Goal: Transaction & Acquisition: Purchase product/service

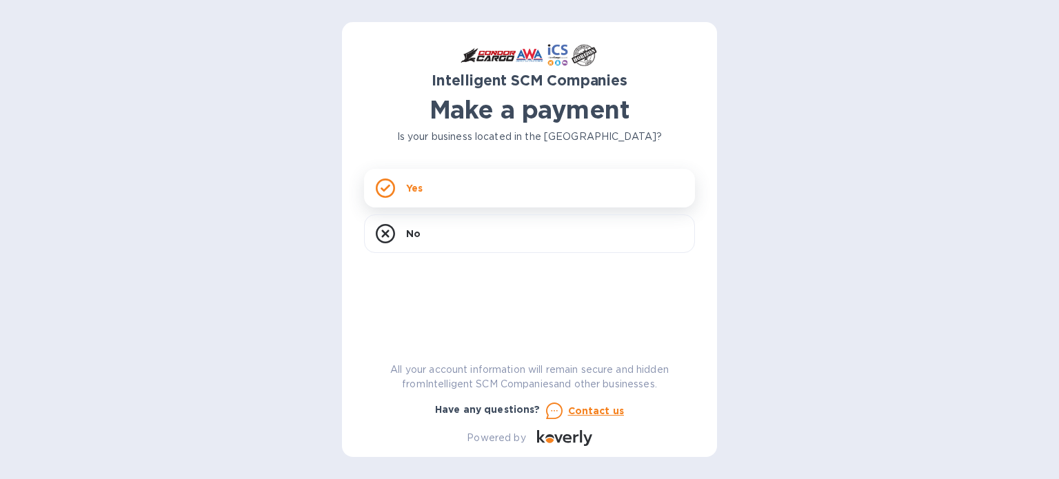
click at [454, 194] on div "Yes" at bounding box center [529, 188] width 331 height 39
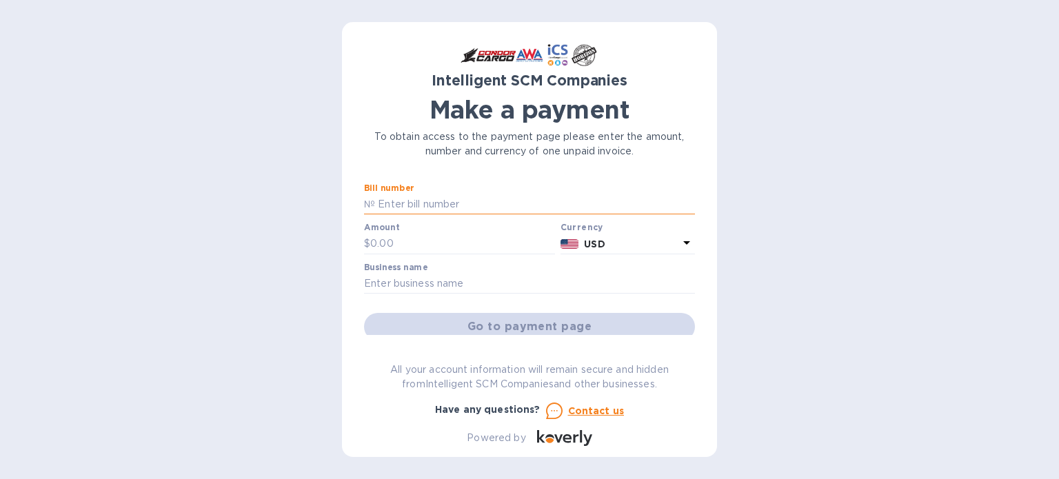
click at [445, 204] on input "text" at bounding box center [535, 204] width 320 height 21
paste input "S00523403"
type input "S00523403"
click at [434, 248] on input "text" at bounding box center [462, 244] width 185 height 21
type input "250.45"
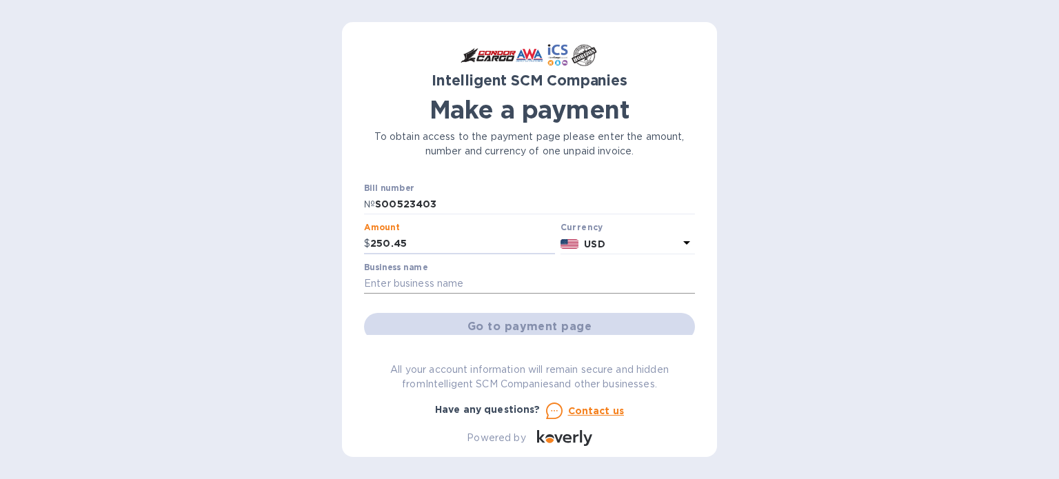
click at [425, 289] on input "text" at bounding box center [529, 284] width 331 height 21
type input "[PERSON_NAME] International Medical"
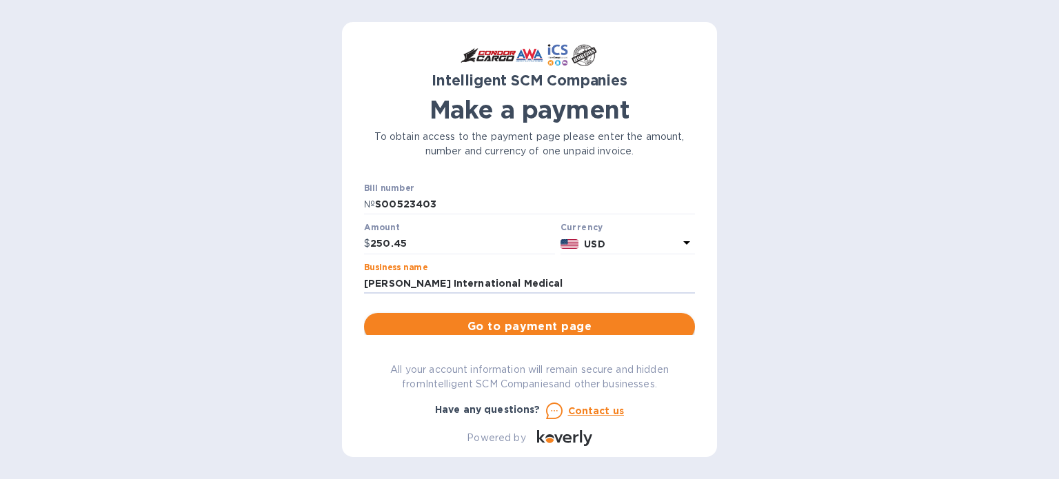
click at [458, 322] on span "Go to payment page" at bounding box center [529, 327] width 309 height 17
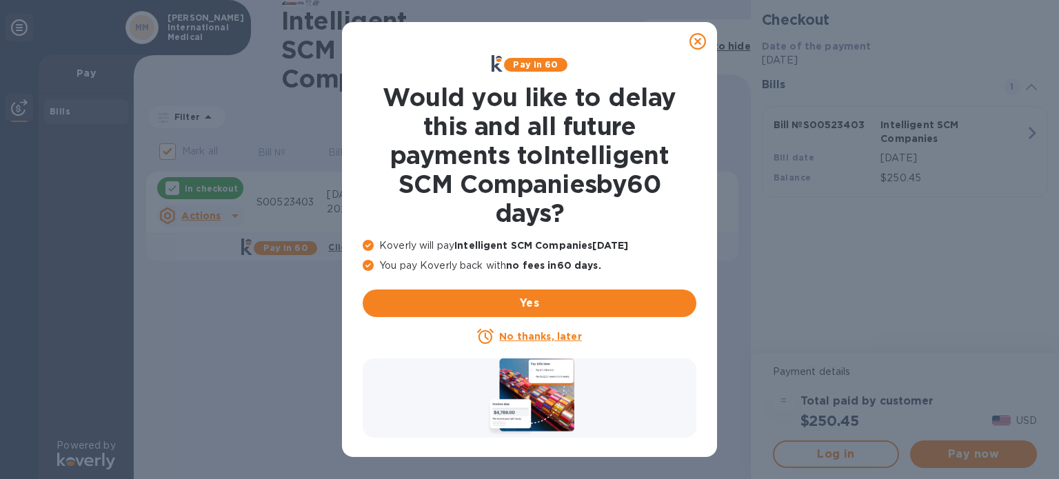
click at [554, 339] on u "No thanks, later" at bounding box center [540, 336] width 82 height 11
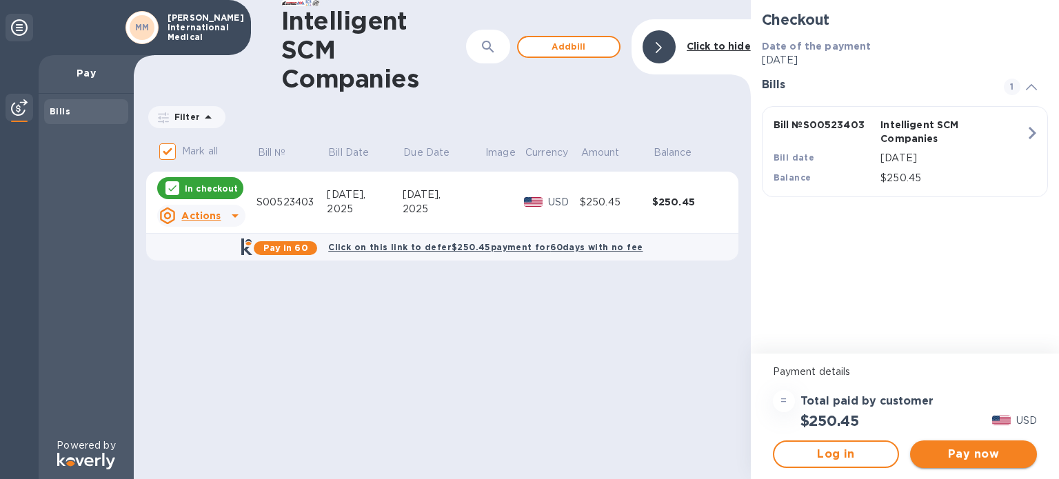
click at [932, 452] on span "Pay now" at bounding box center [973, 454] width 105 height 17
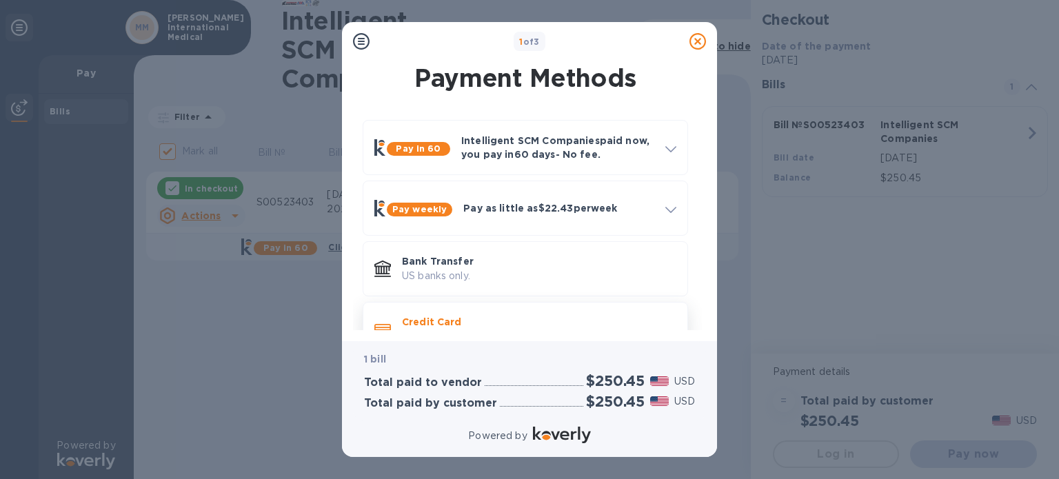
click at [517, 316] on p "Credit Card" at bounding box center [539, 322] width 274 height 14
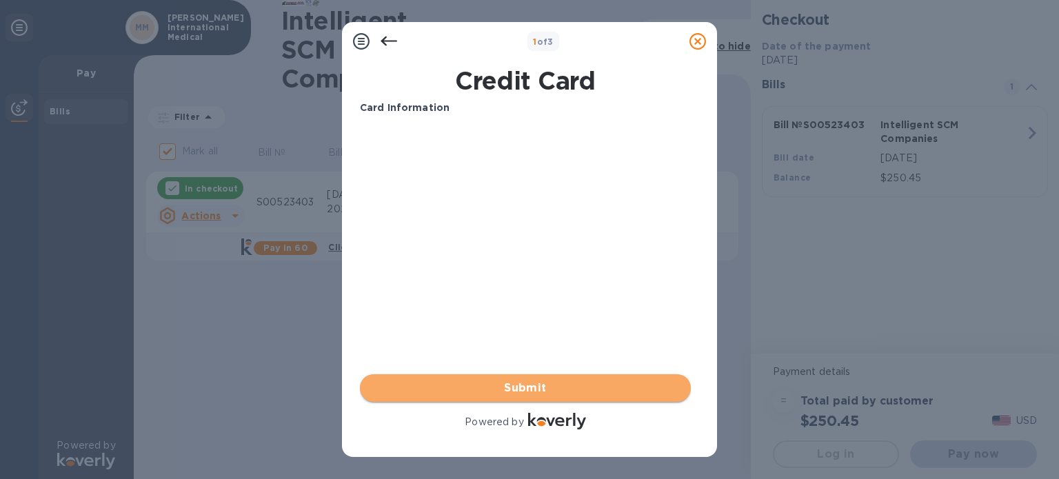
click at [601, 389] on span "Submit" at bounding box center [525, 388] width 309 height 17
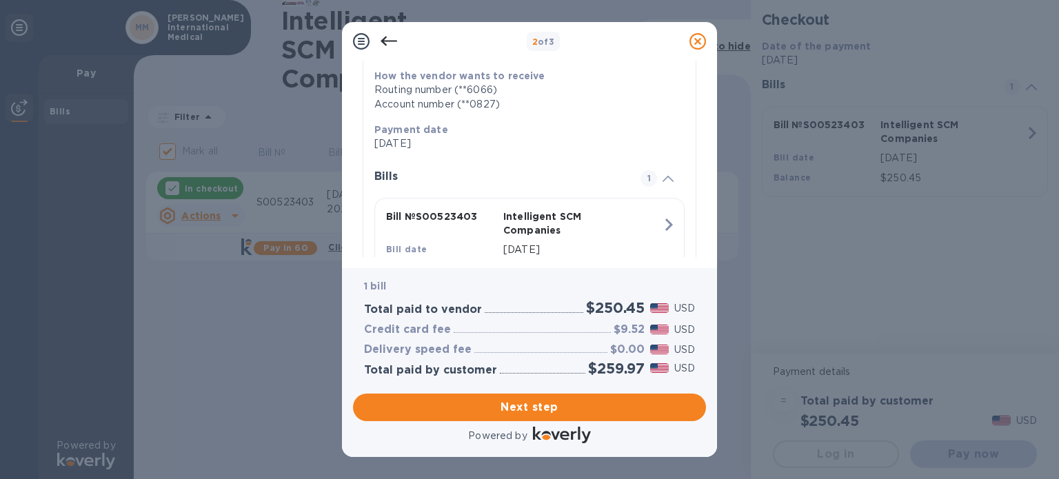
scroll to position [274, 0]
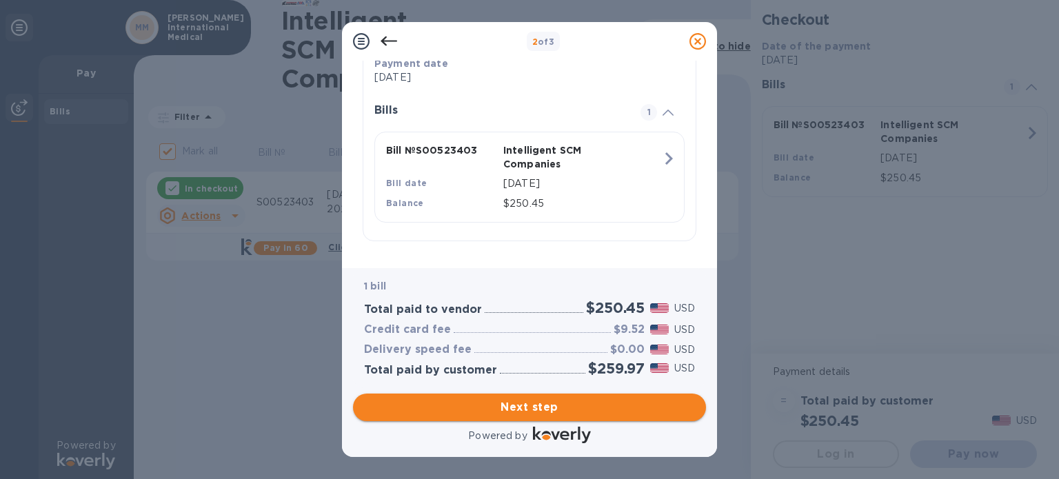
click at [546, 407] on span "Next step" at bounding box center [529, 407] width 331 height 17
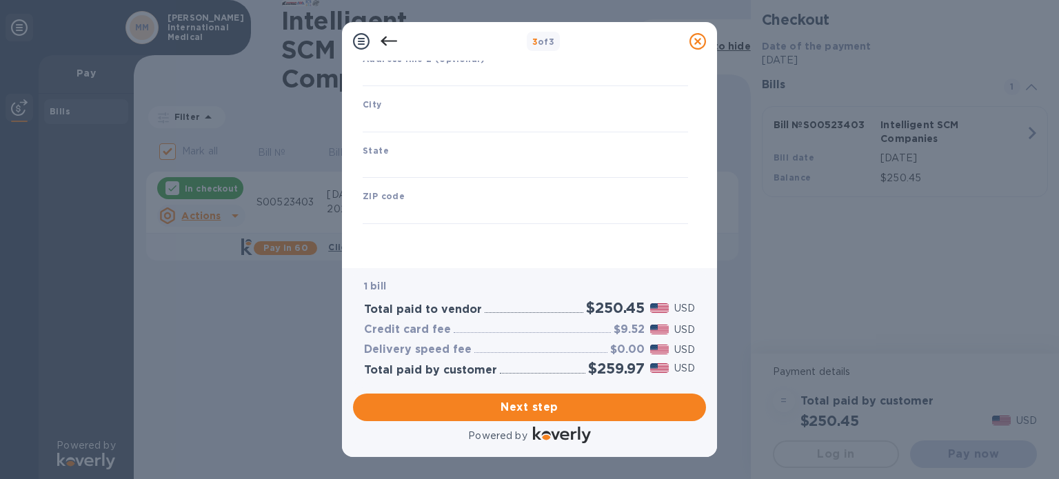
type input "[GEOGRAPHIC_DATA]"
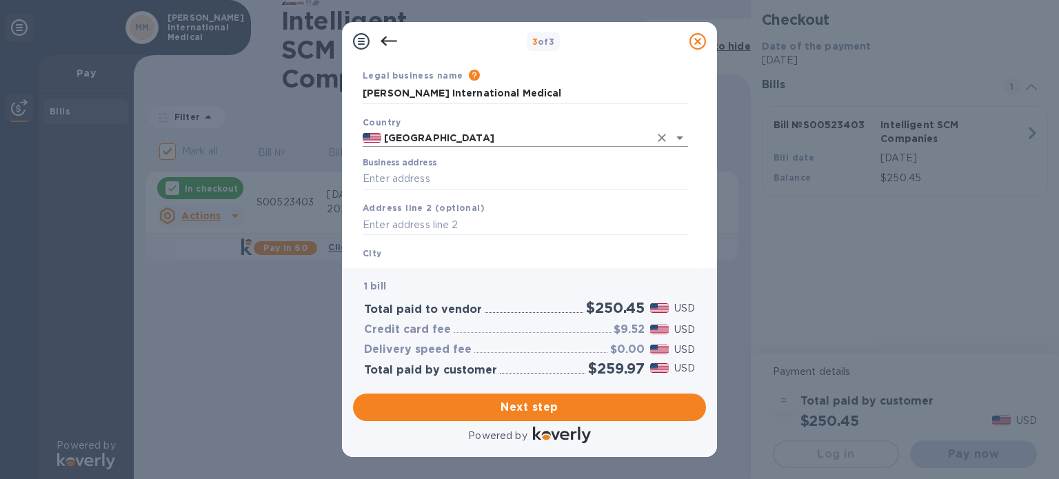
scroll to position [69, 0]
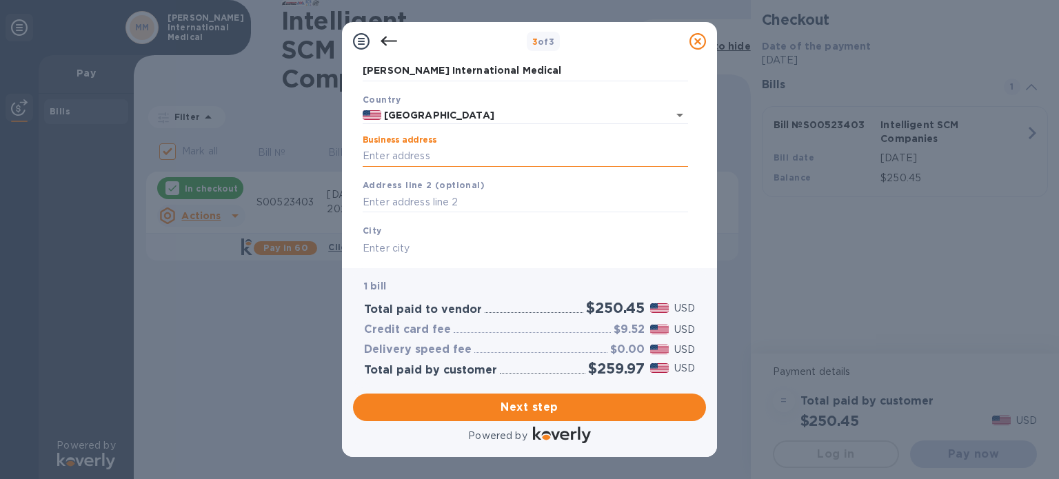
click at [484, 159] on input "Business address" at bounding box center [525, 156] width 325 height 21
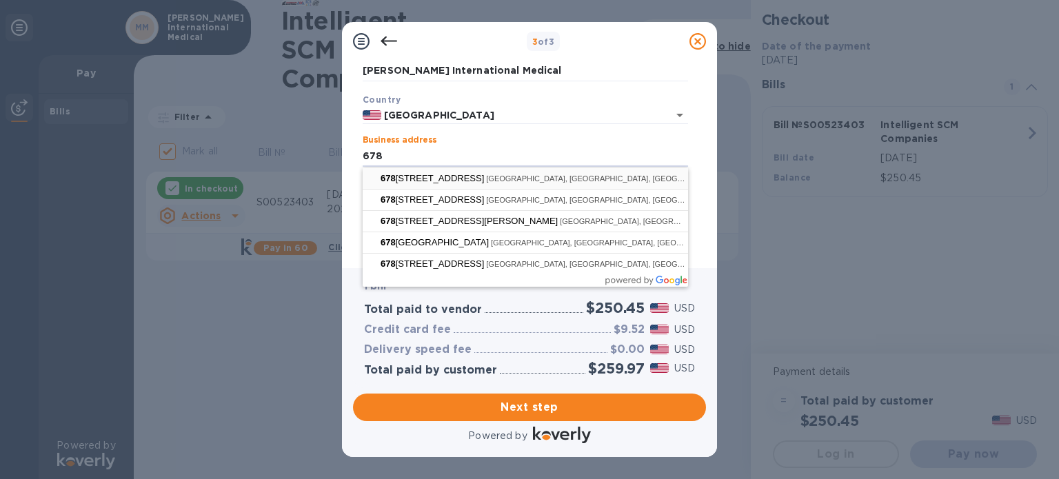
type input "[STREET_ADDRESS]"
click at [532, 159] on input "678 Rosewood Ave" at bounding box center [525, 156] width 325 height 21
click at [537, 134] on div "Business address 678 Rosewood Ave" at bounding box center [525, 151] width 336 height 43
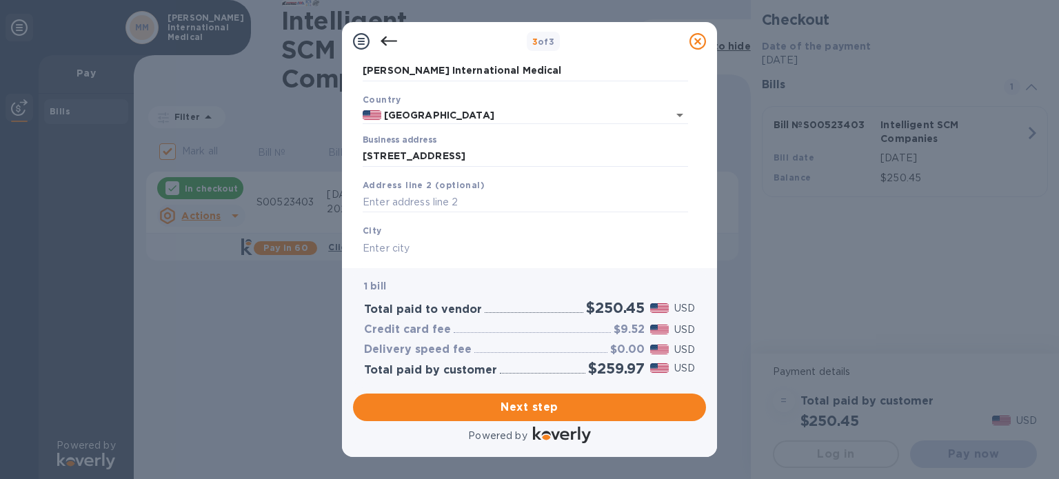
click at [441, 256] on input "text" at bounding box center [525, 248] width 325 height 21
type input "Boerne"
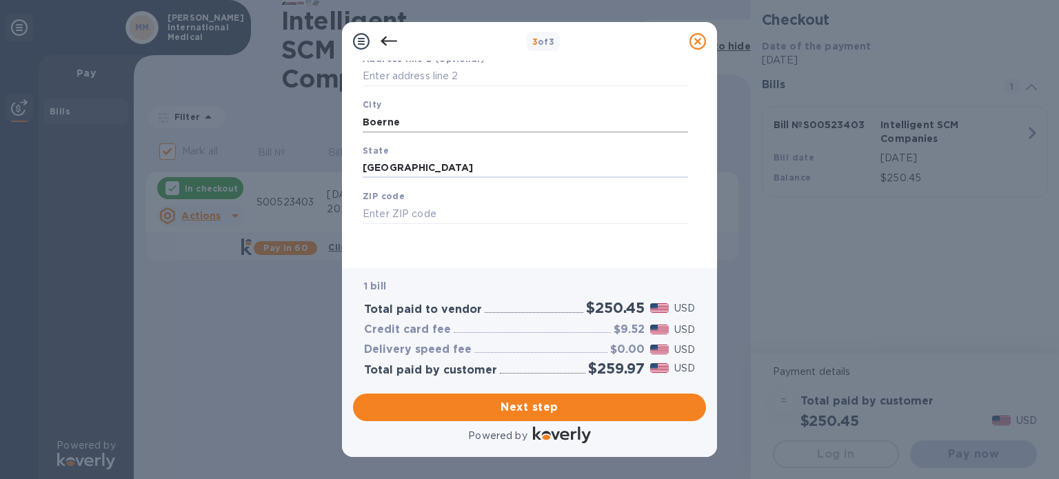
type input "TX"
type input "78006"
click at [553, 411] on span "Next step" at bounding box center [529, 407] width 331 height 17
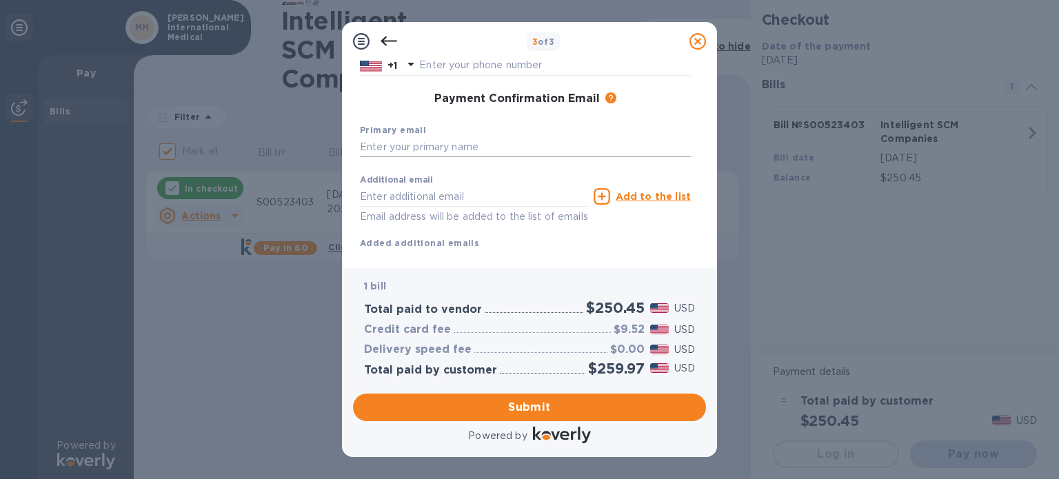
click at [462, 146] on input "text" at bounding box center [525, 147] width 331 height 21
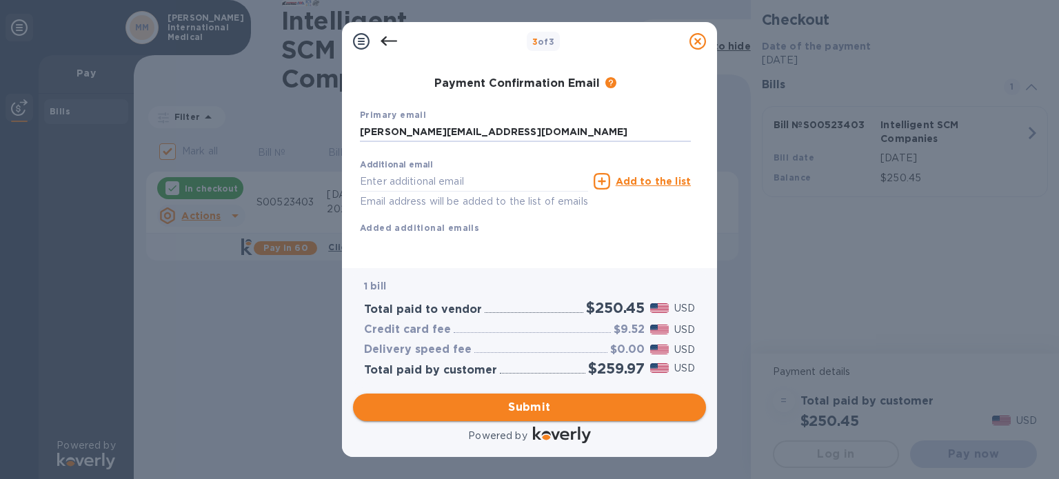
type input "jennie@mimtb.com"
click at [563, 415] on span "Submit" at bounding box center [529, 407] width 331 height 17
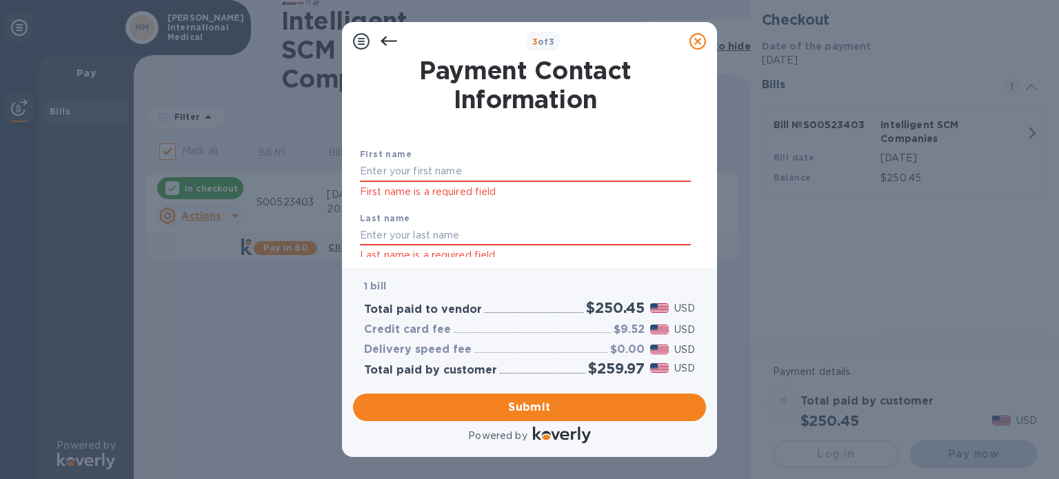
scroll to position [0, 0]
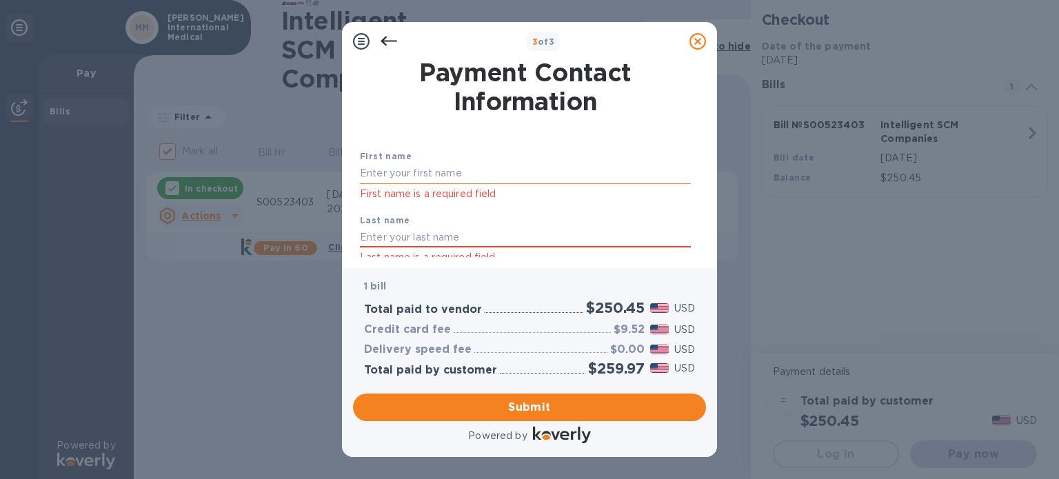
click at [450, 175] on input "text" at bounding box center [525, 173] width 331 height 21
type input "Jennie"
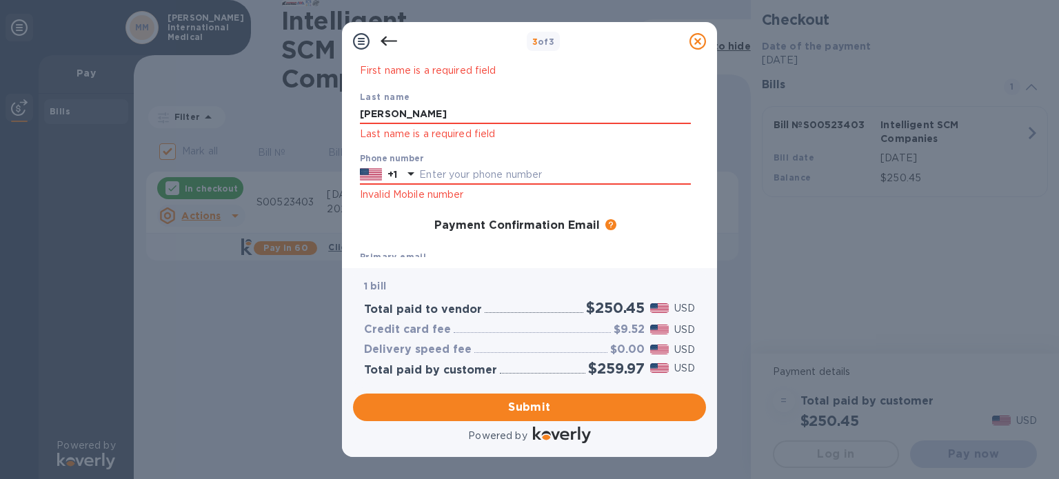
scroll to position [138, 0]
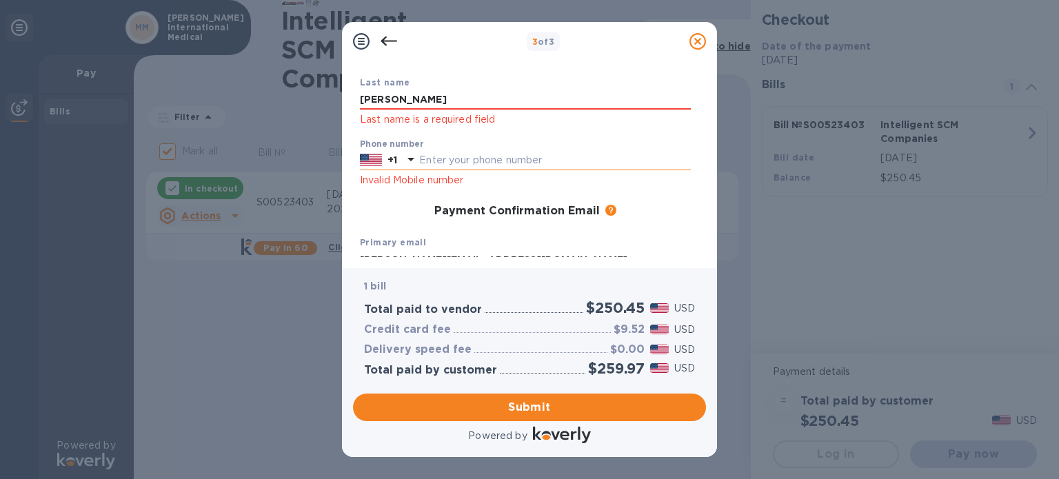
type input "Smith"
click at [461, 162] on input "text" at bounding box center [555, 160] width 272 height 21
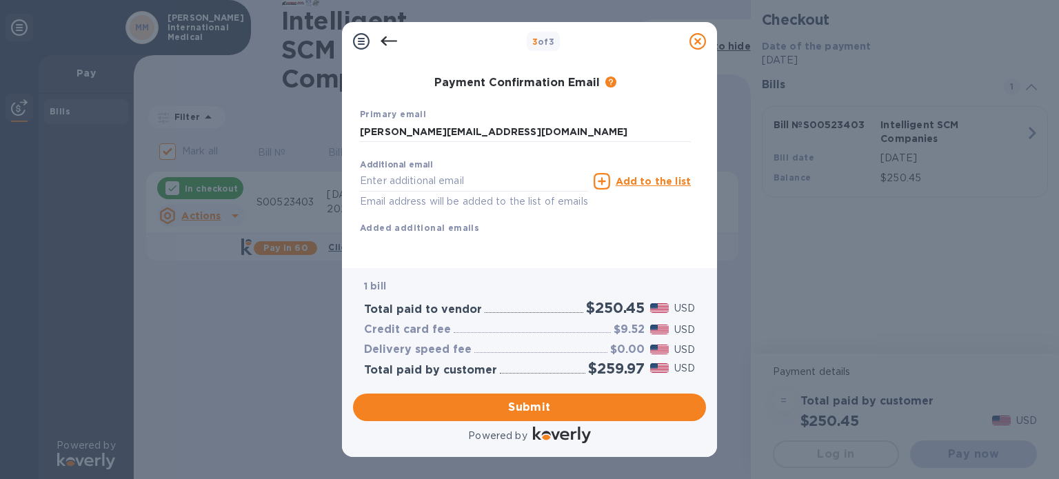
scroll to position [283, 0]
type input "2103631940"
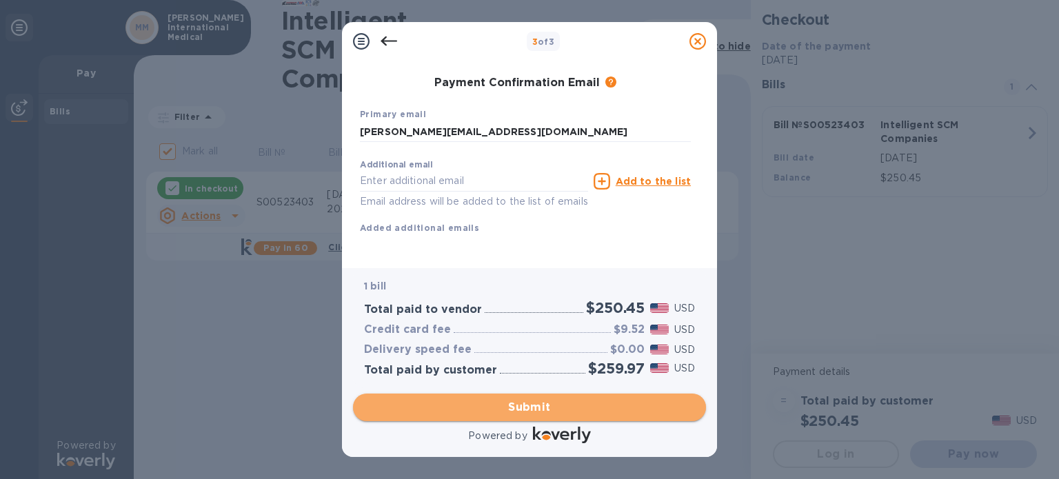
click at [507, 407] on span "Submit" at bounding box center [529, 407] width 331 height 17
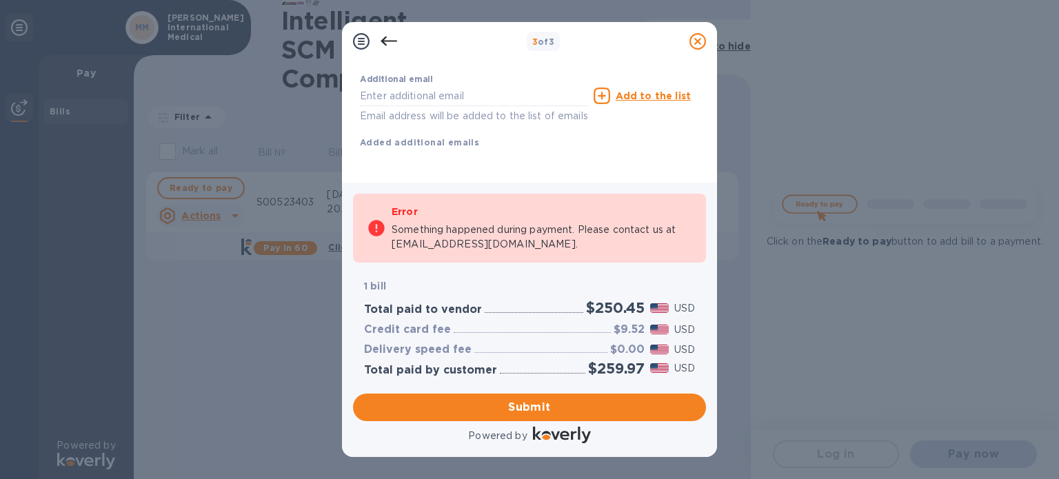
scroll to position [314, 0]
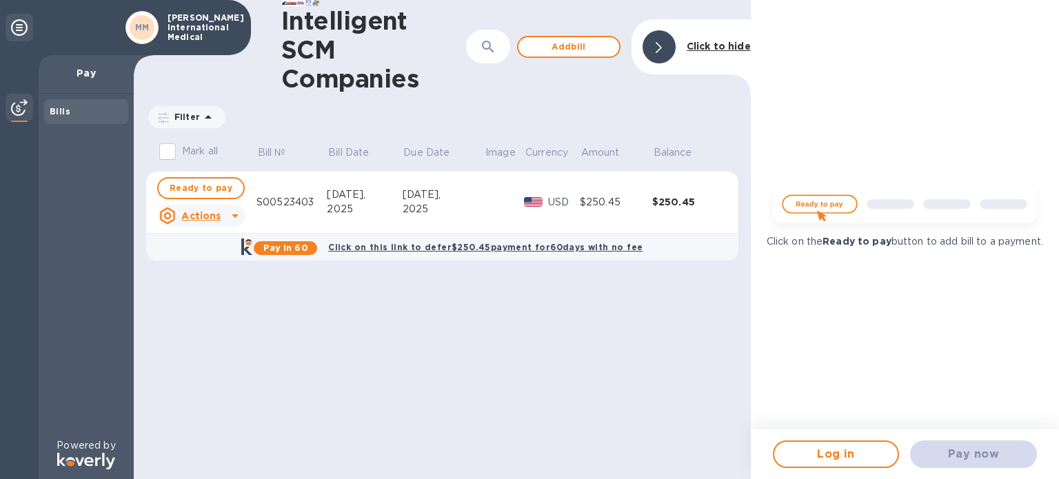
click at [665, 254] on div "Pay in 60 Click on this link to defer $250.45 payment for 60 days with no fee" at bounding box center [442, 247] width 601 height 28
checkbox input "true"
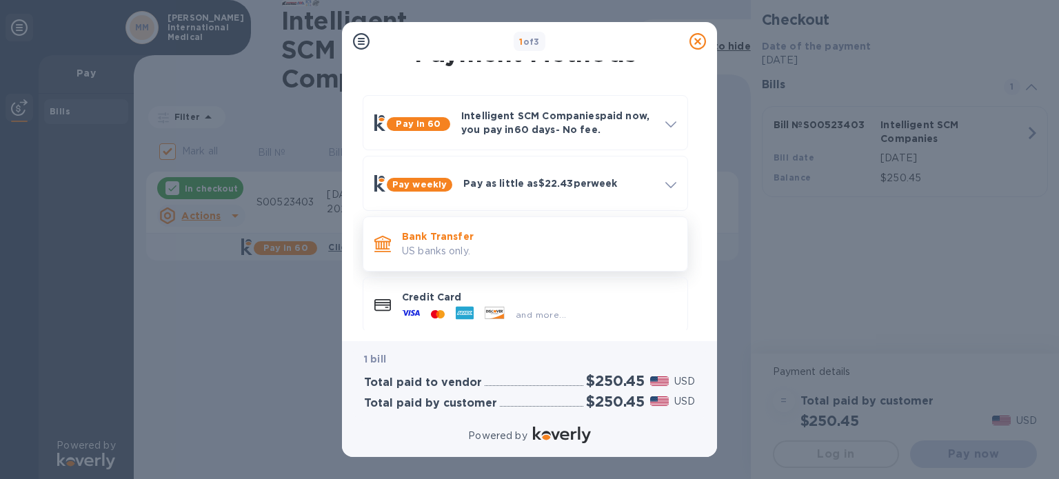
scroll to position [37, 0]
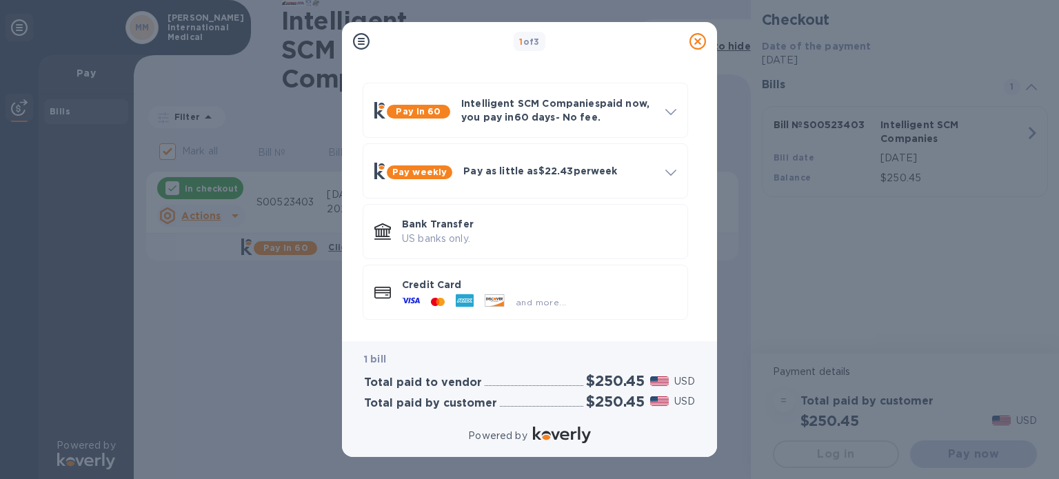
click at [266, 303] on div "1 of 3 Payment Methods Pay in 60 Intelligent SCM Companies paid now, you pay in…" at bounding box center [529, 239] width 1059 height 479
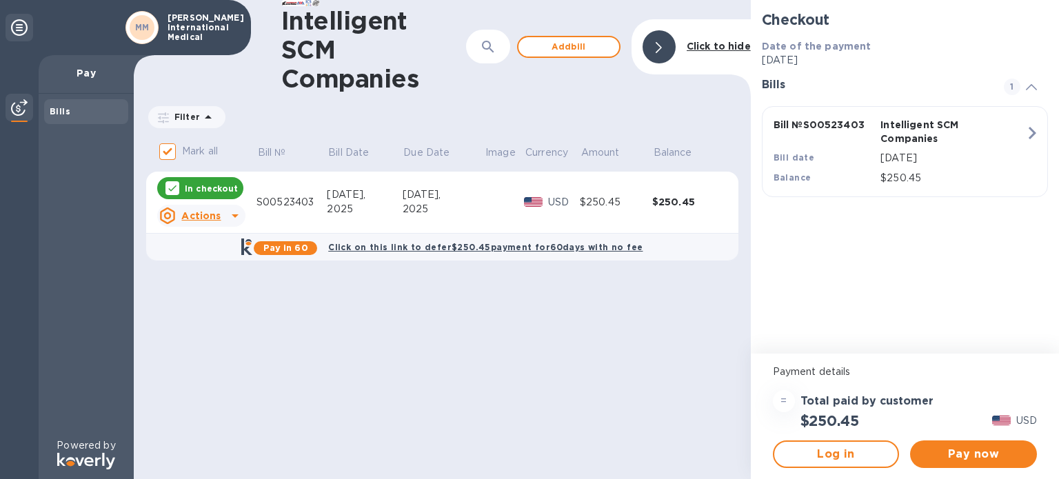
click at [196, 213] on u "Actions" at bounding box center [200, 215] width 39 height 11
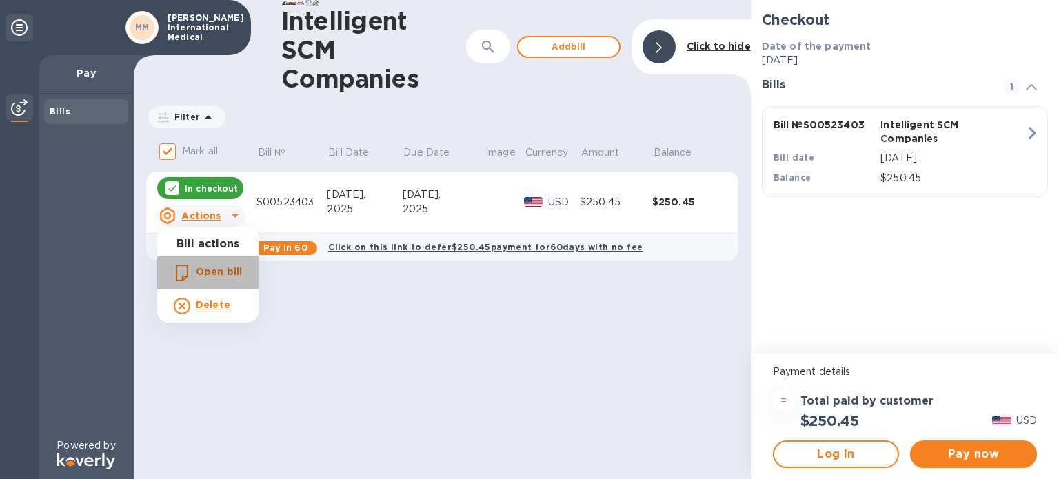
click at [221, 271] on b "Open bill" at bounding box center [219, 271] width 46 height 11
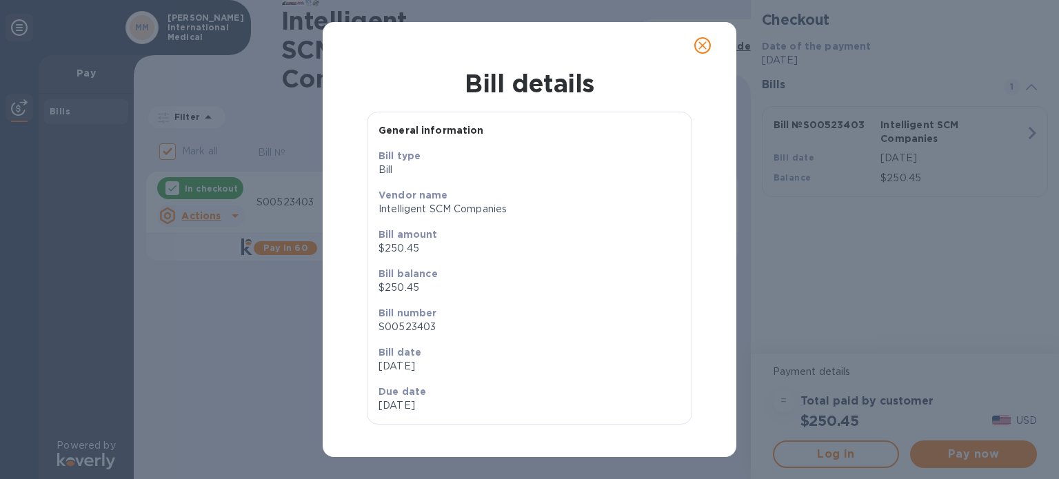
scroll to position [0, 0]
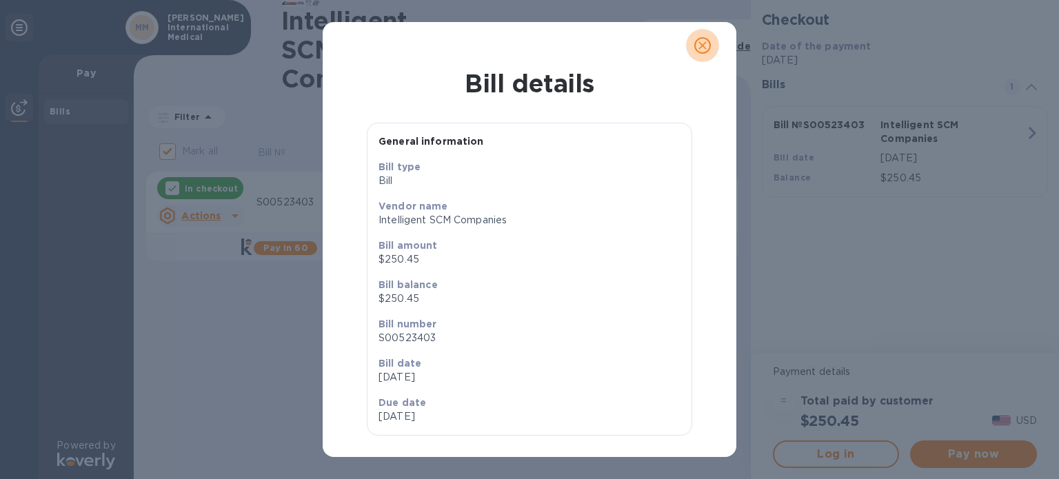
click at [698, 46] on icon "close" at bounding box center [703, 46] width 14 height 14
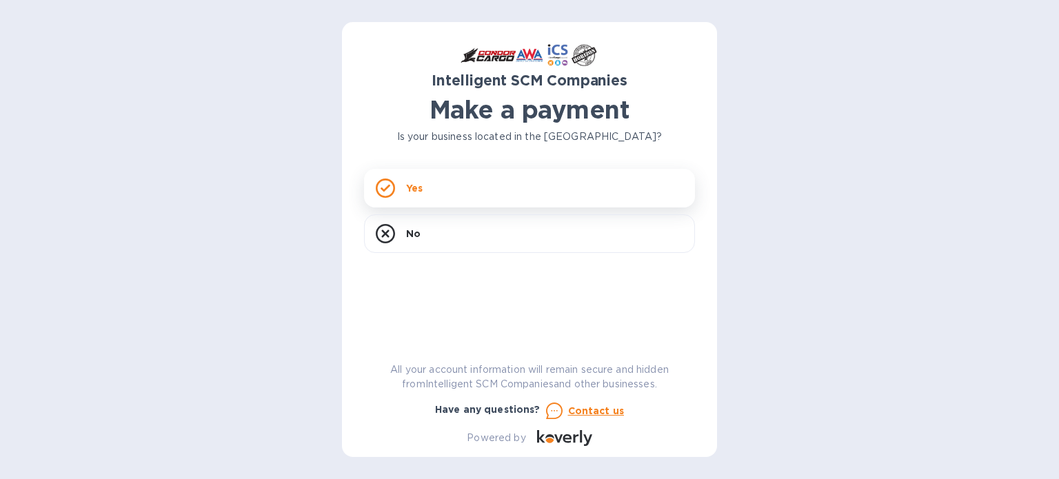
click at [430, 183] on div "Yes" at bounding box center [529, 188] width 331 height 39
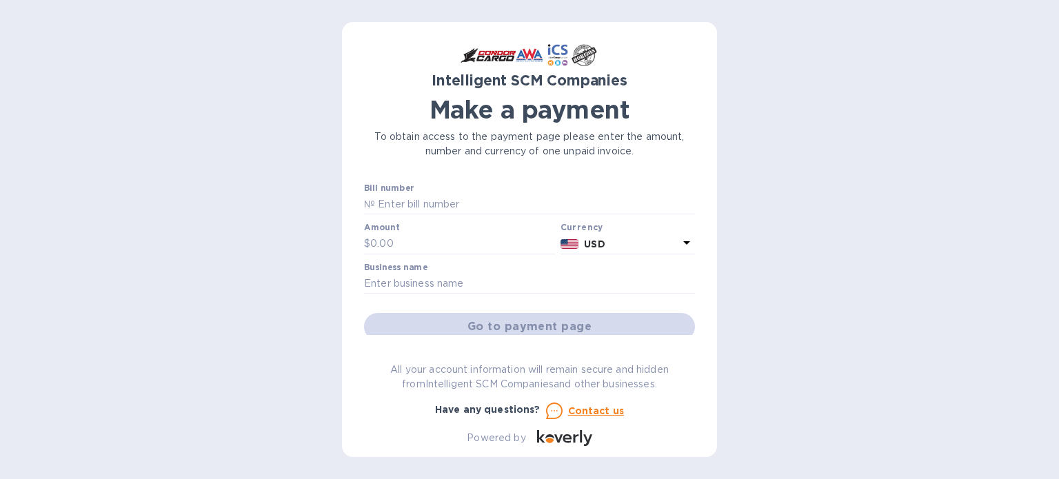
drag, startPoint x: 410, startPoint y: 209, endPoint x: 284, endPoint y: 218, distance: 125.8
click at [284, 218] on div "Intelligent SCM Companies Make a payment To obtain access to the payment page p…" at bounding box center [529, 239] width 1059 height 479
click at [281, 98] on div "Intelligent SCM Companies Make a payment To obtain access to the payment page p…" at bounding box center [529, 239] width 1059 height 479
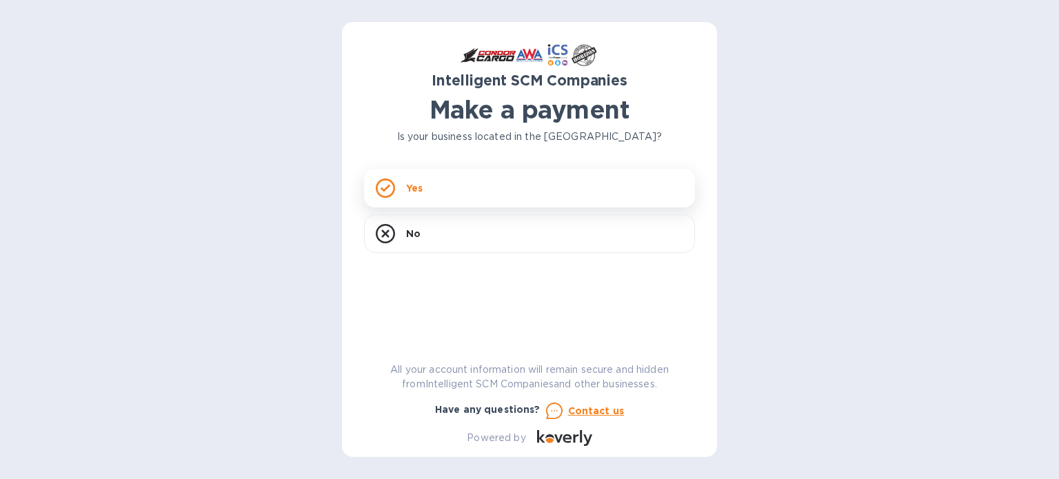
click at [447, 193] on div "Yes" at bounding box center [529, 188] width 331 height 39
